Goal: Task Accomplishment & Management: Use online tool/utility

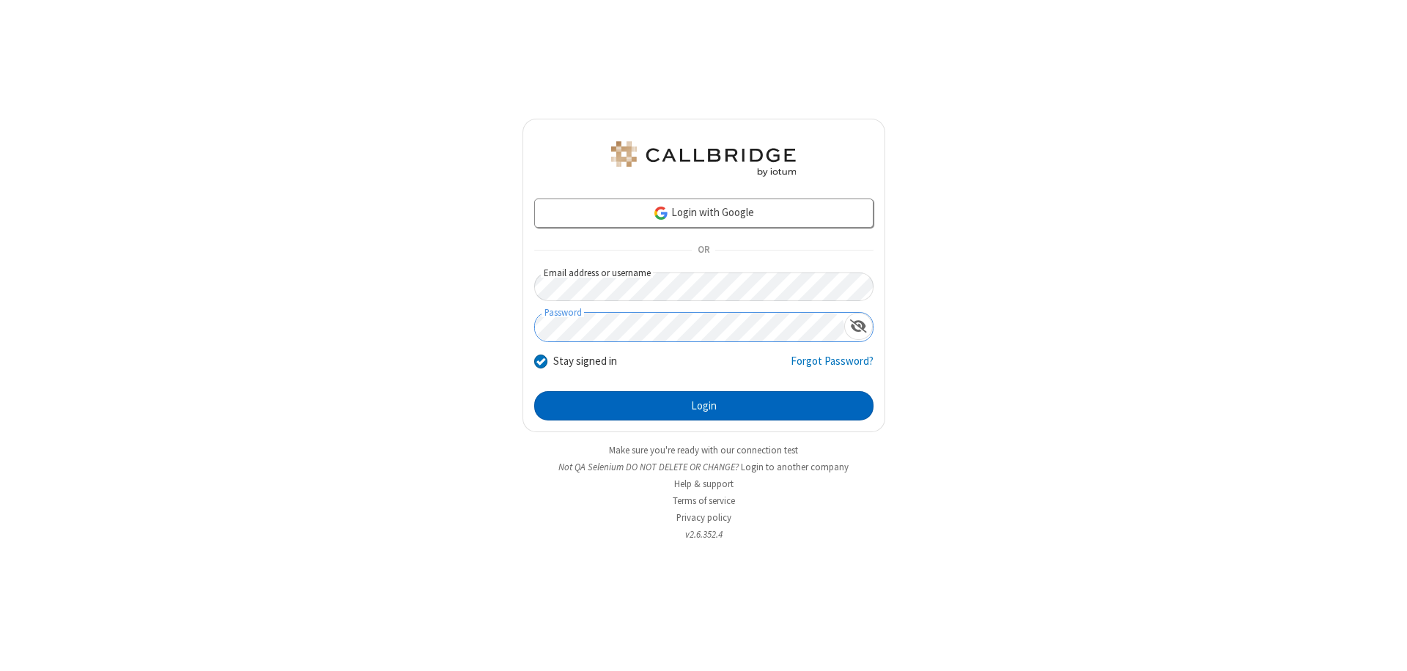
click at [703, 406] on button "Login" at bounding box center [703, 405] width 339 height 29
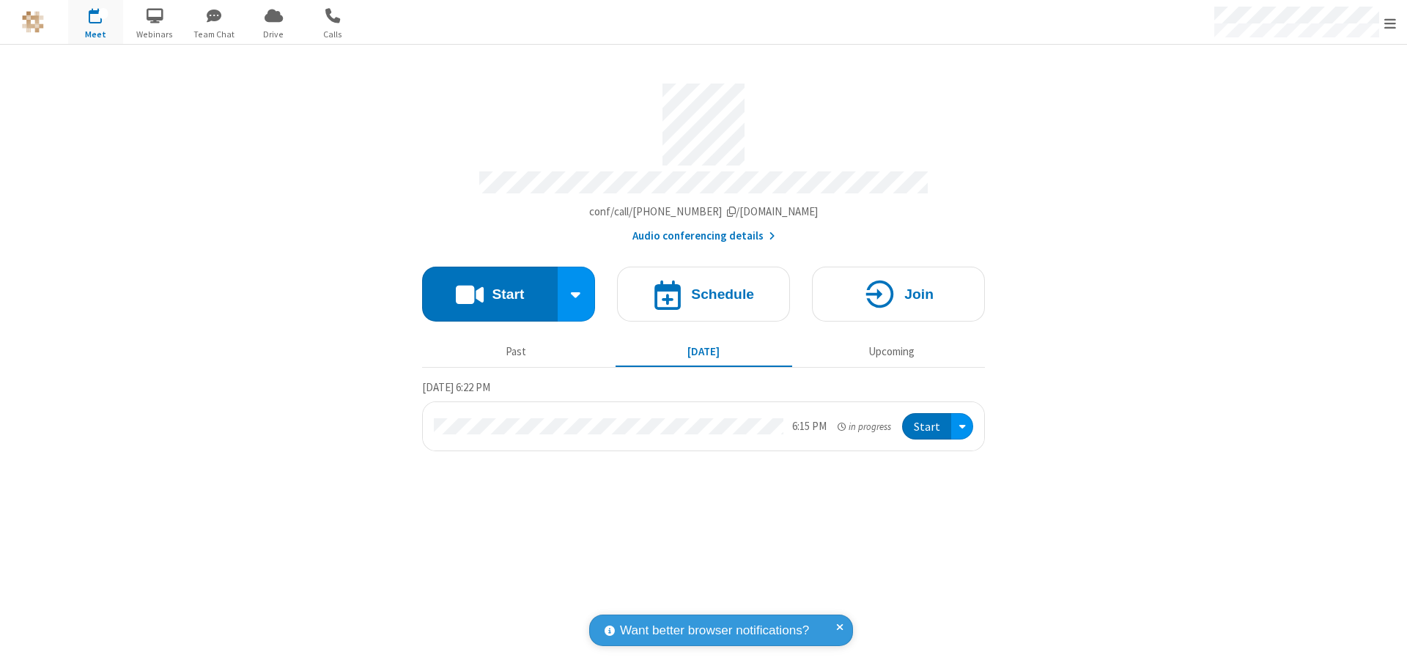
click at [489, 287] on button "Start" at bounding box center [490, 294] width 136 height 55
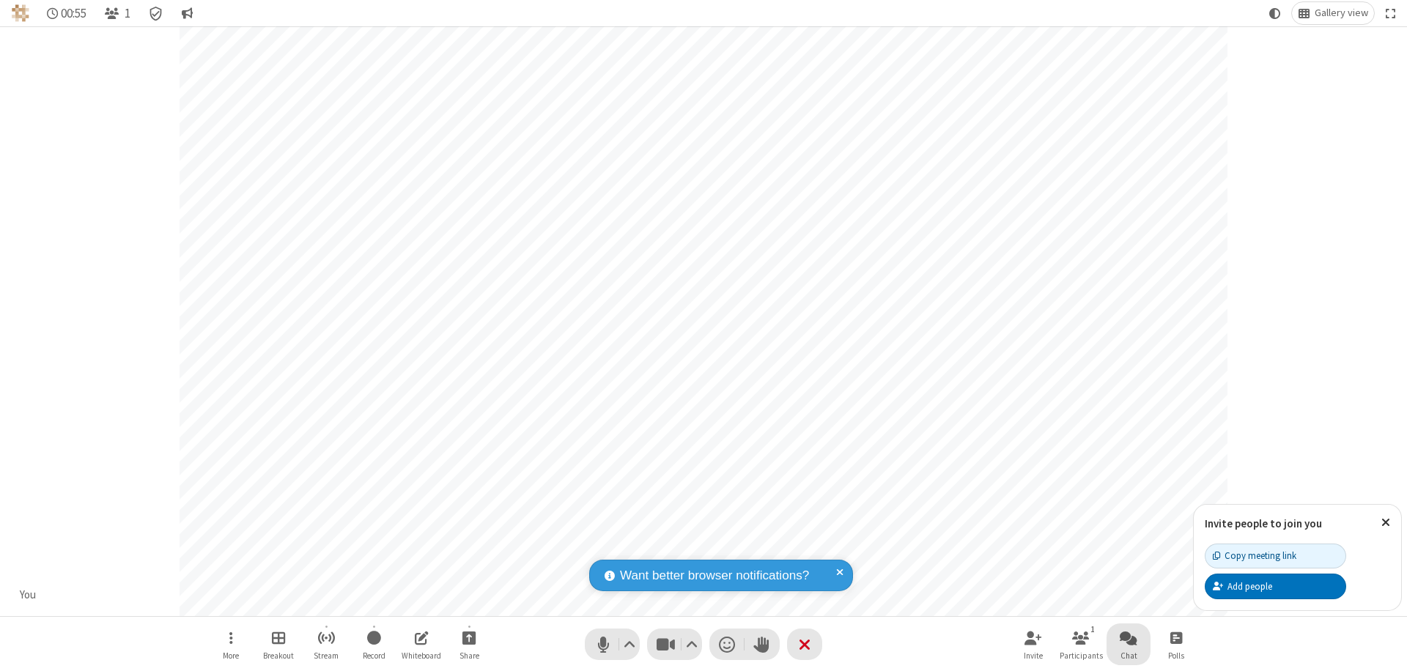
click at [1128, 637] on span "Open chat" at bounding box center [1129, 638] width 18 height 18
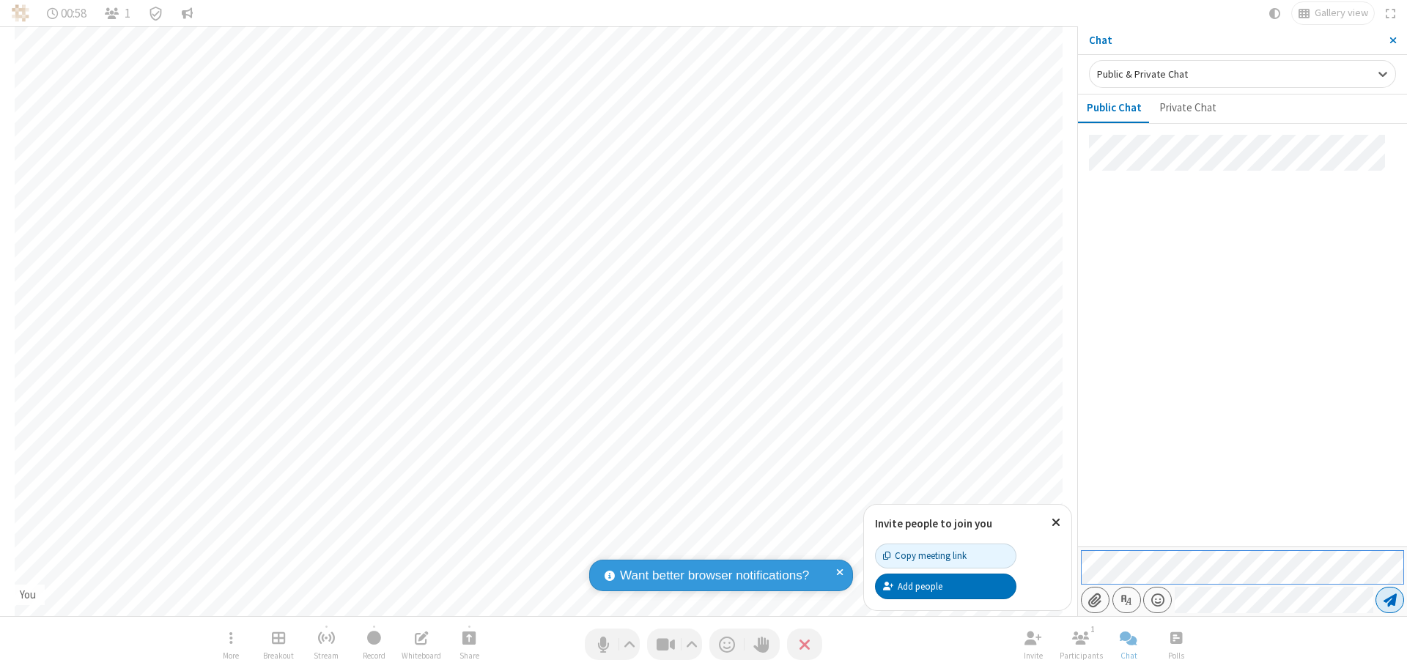
click at [1389, 600] on span "Send message" at bounding box center [1389, 600] width 13 height 15
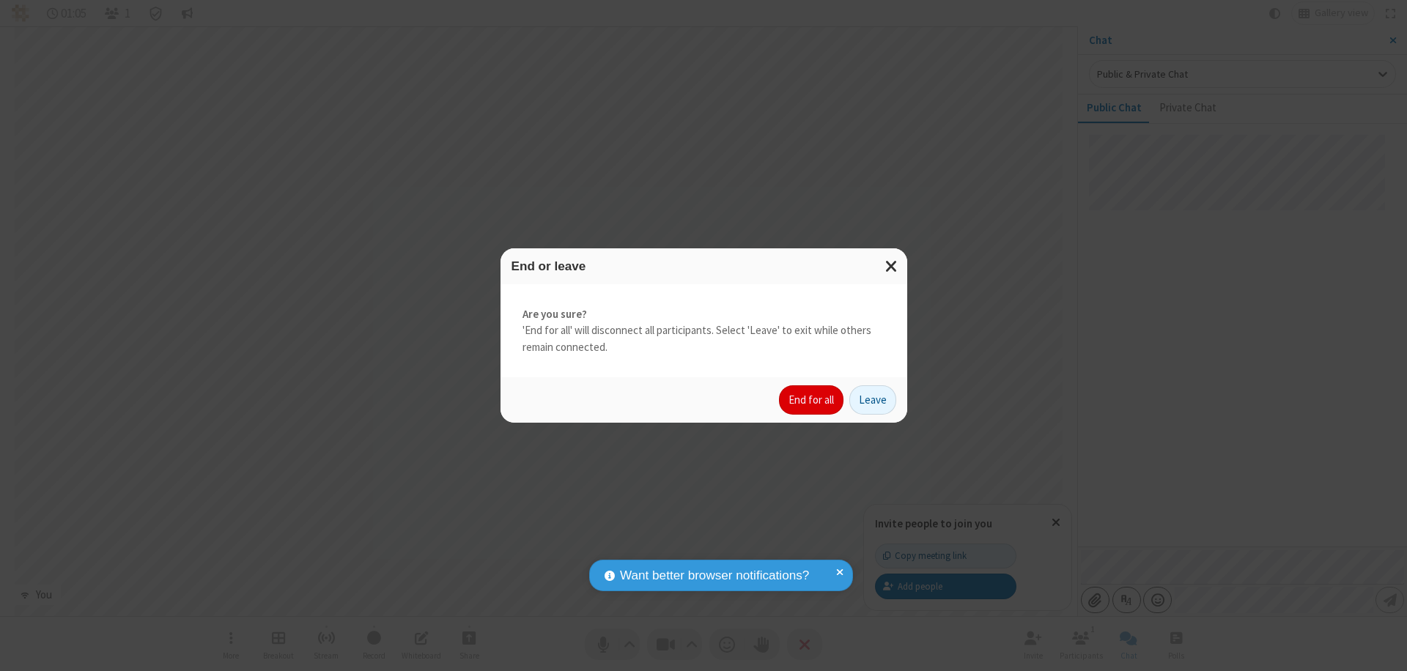
click at [812, 400] on button "End for all" at bounding box center [811, 399] width 64 height 29
